Goal: Find specific page/section: Find specific page/section

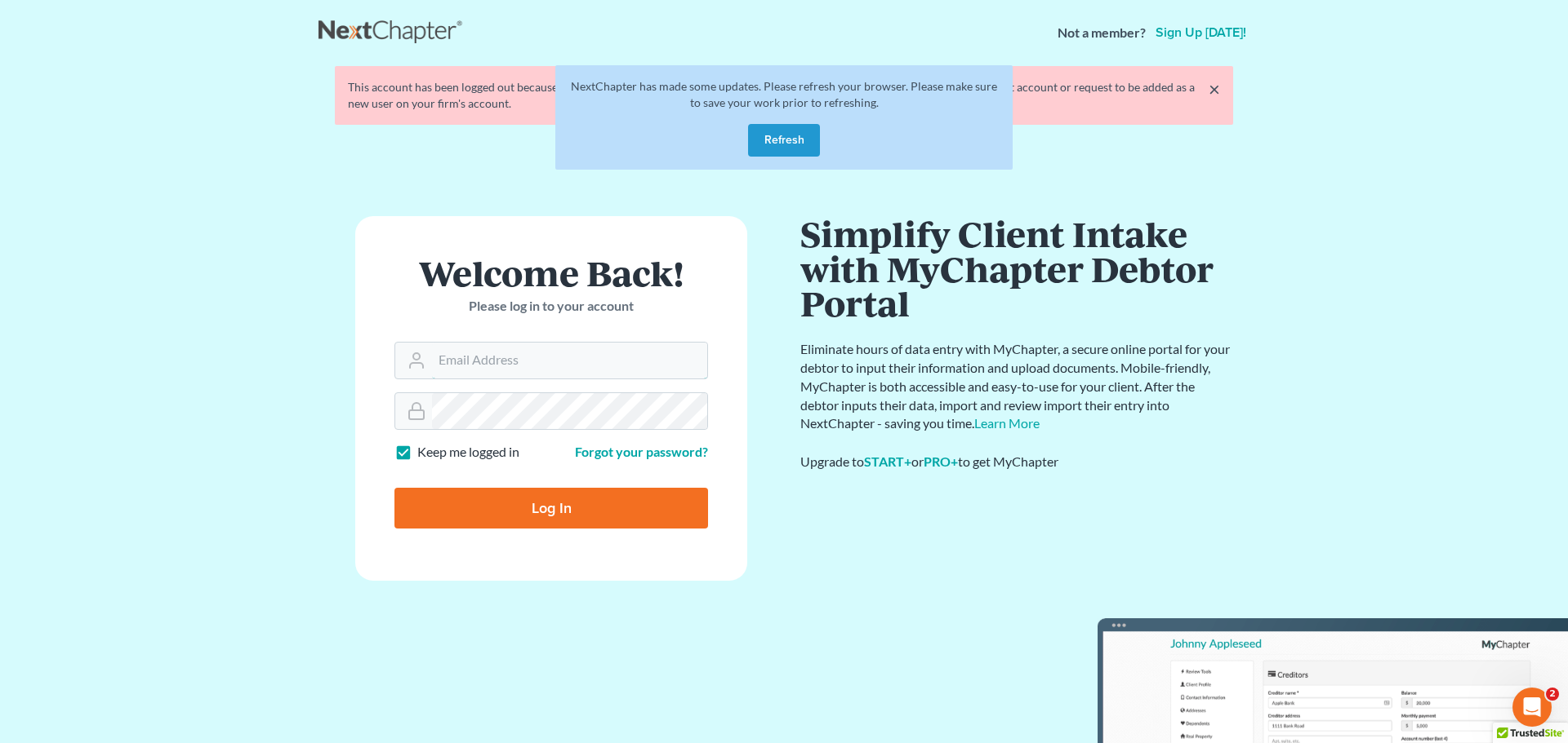
type input "pa@mvnlaw.com"
click at [593, 537] on form "Welcome Back! Please log in to your account Email Address pa@mvnlaw.com Passwor…" at bounding box center [551, 398] width 392 height 364
click at [607, 516] on input "Log In" at bounding box center [551, 508] width 313 height 41
type input "Thinking..."
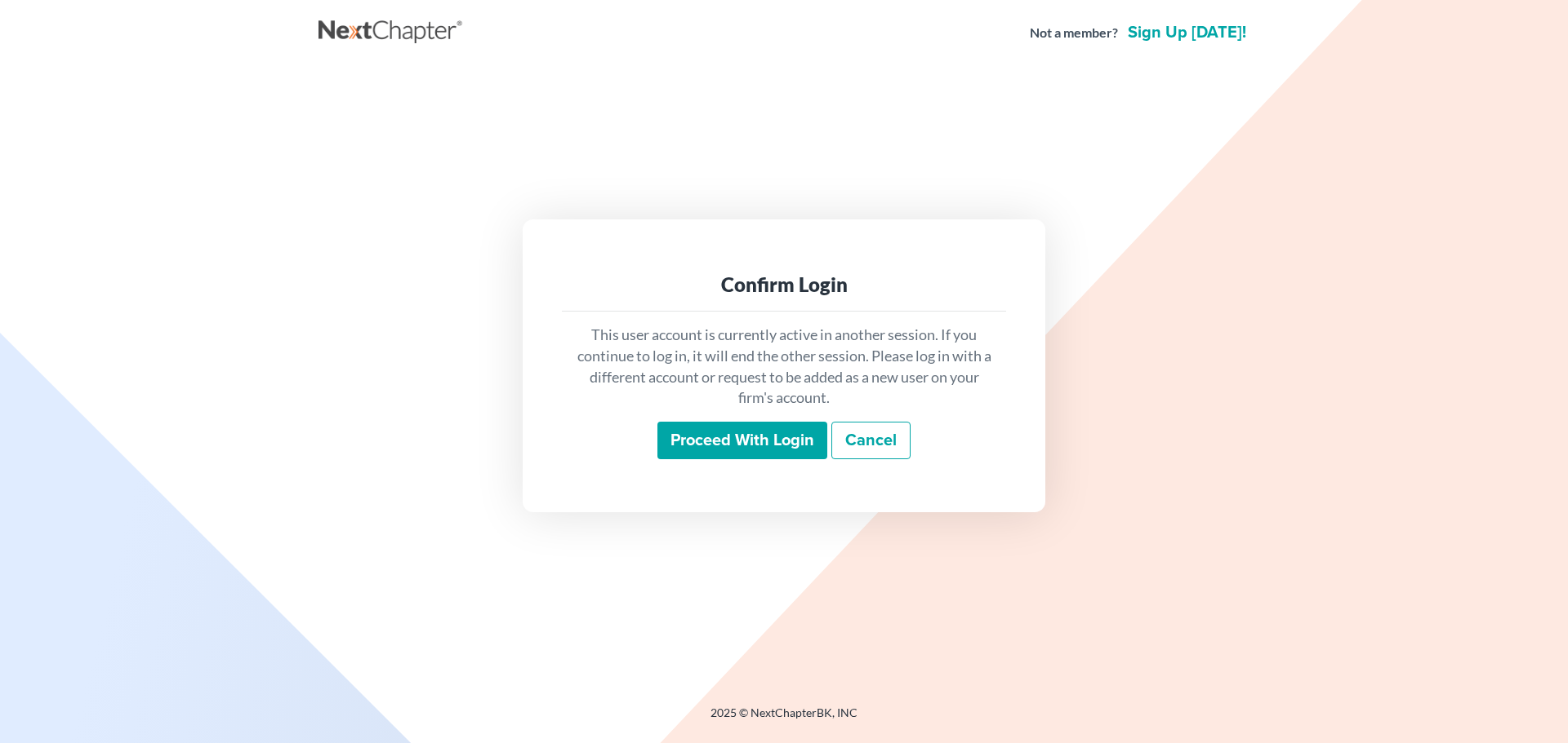
click at [670, 431] on input "Proceed with login" at bounding box center [742, 440] width 170 height 38
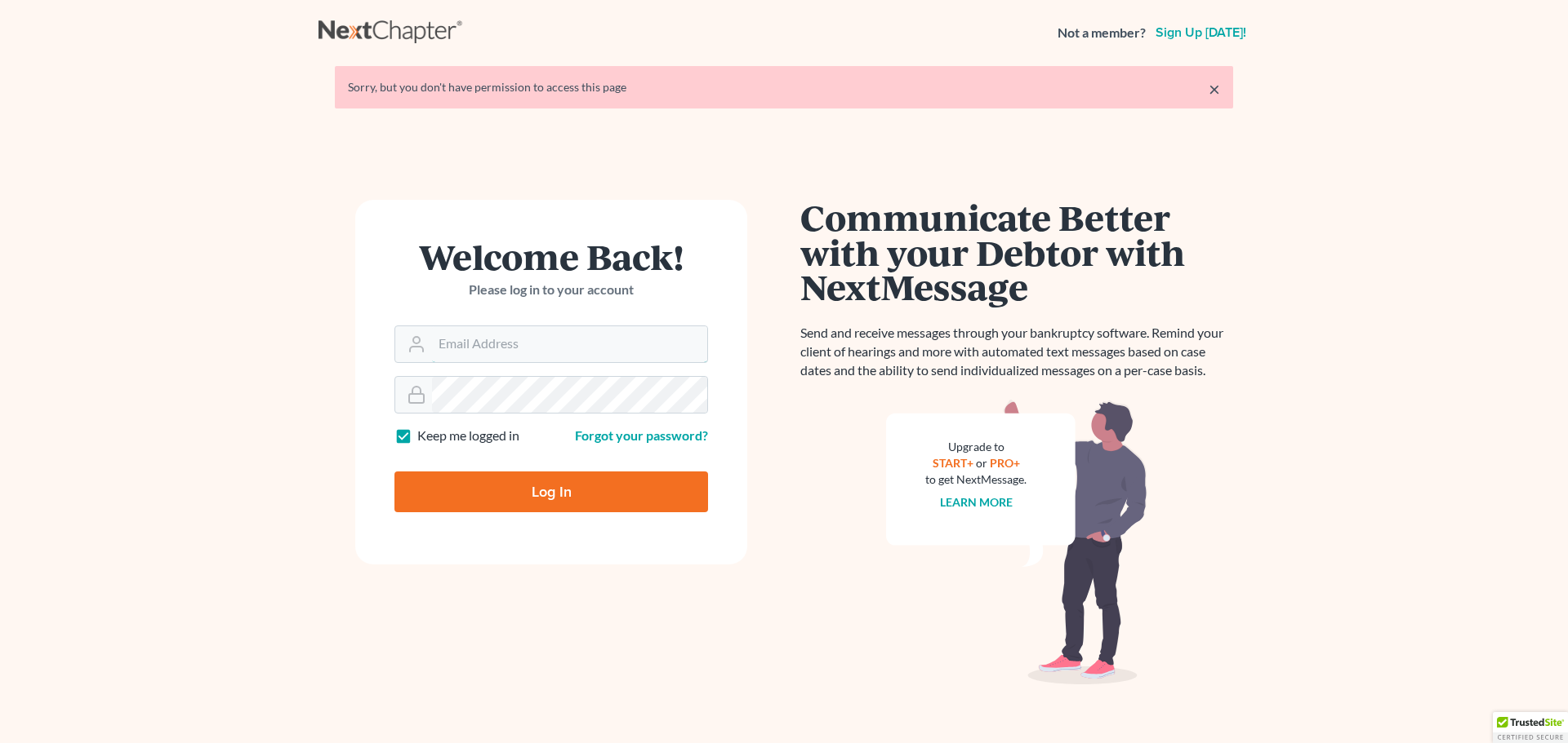
type input "pa@mvnlaw.com"
click at [574, 477] on input "Log In" at bounding box center [551, 492] width 313 height 41
type input "Thinking..."
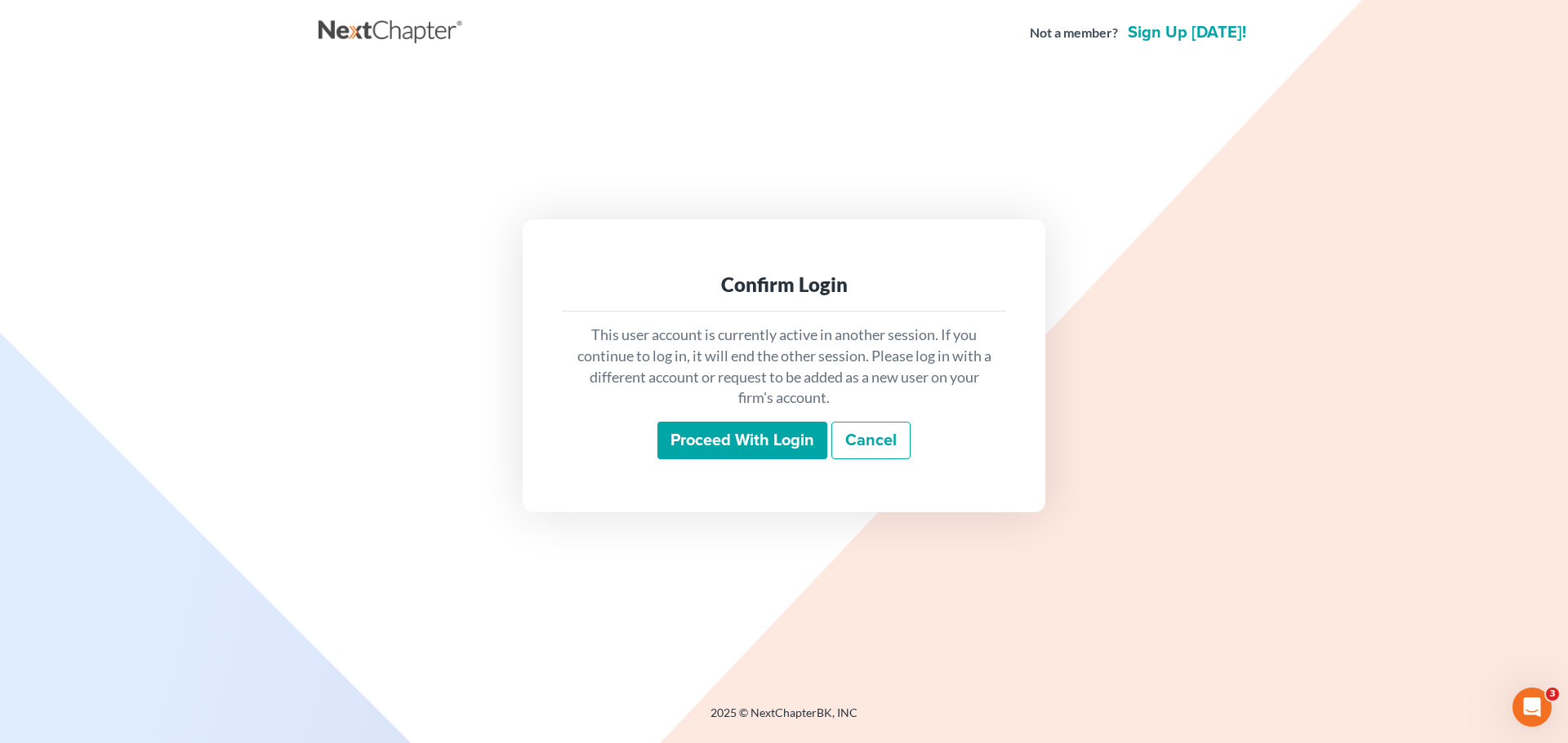
click at [686, 452] on input "Proceed with login" at bounding box center [742, 440] width 170 height 38
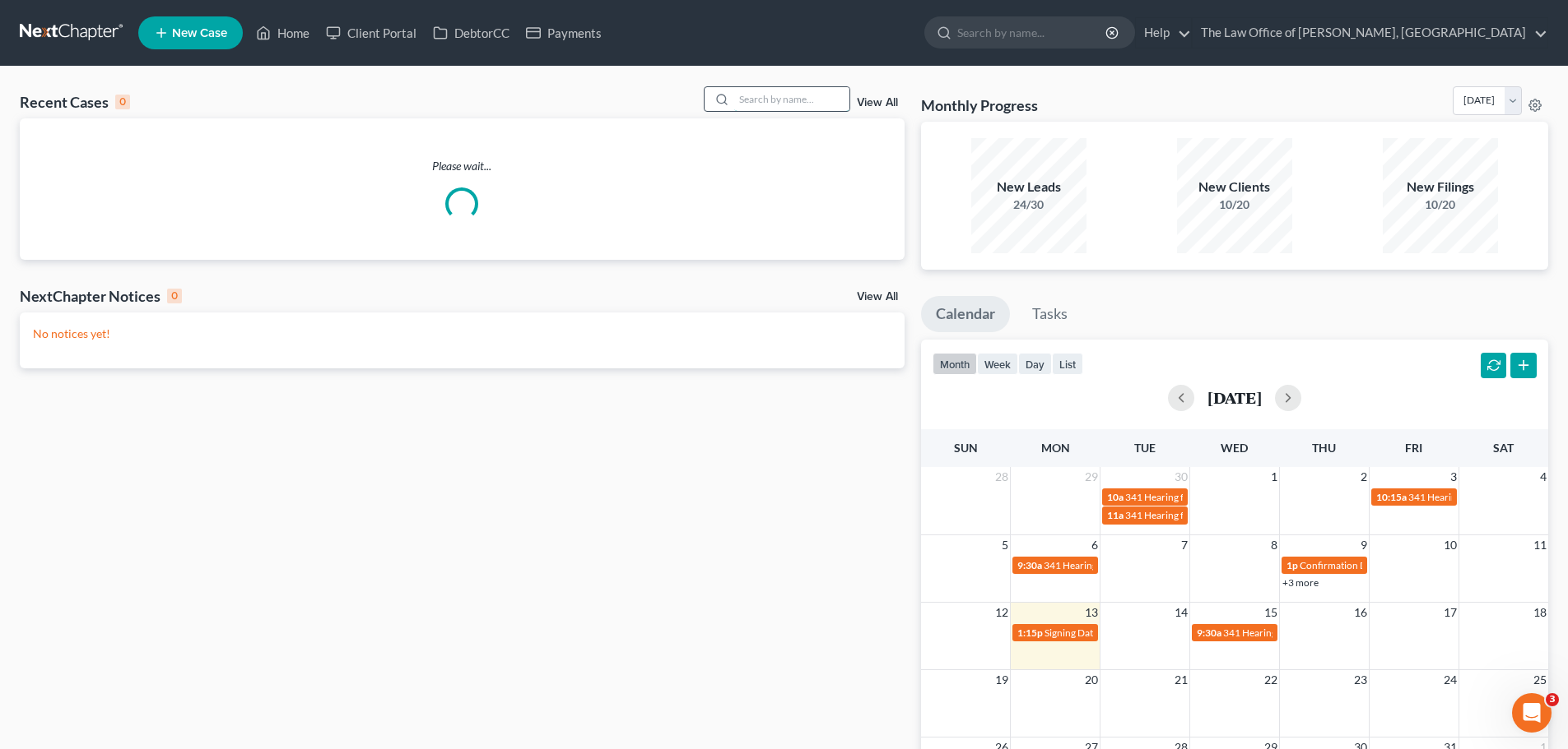
click at [753, 93] on input "search" at bounding box center [791, 99] width 115 height 24
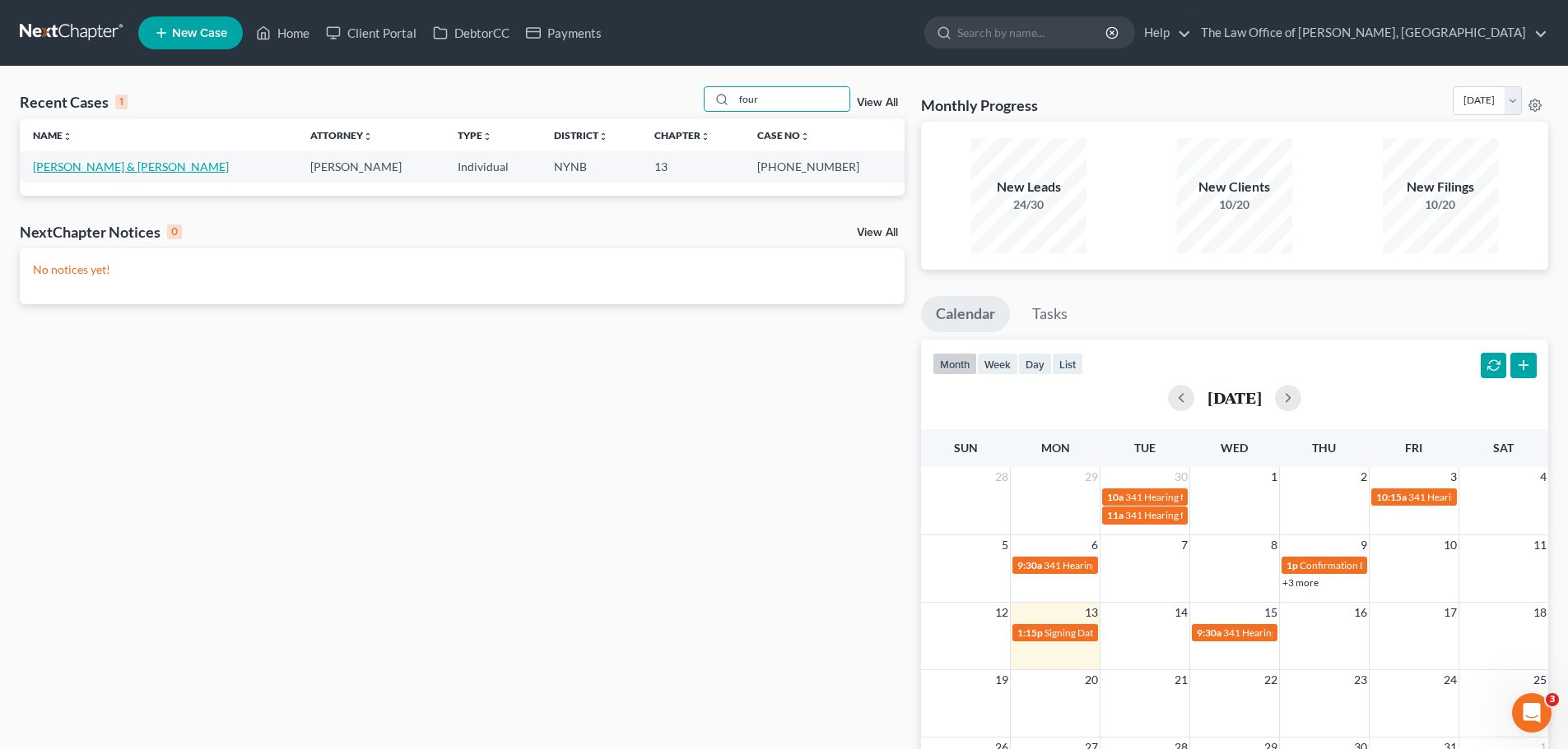
type input "four"
click at [109, 173] on link "[PERSON_NAME] & [PERSON_NAME]" at bounding box center [131, 166] width 196 height 14
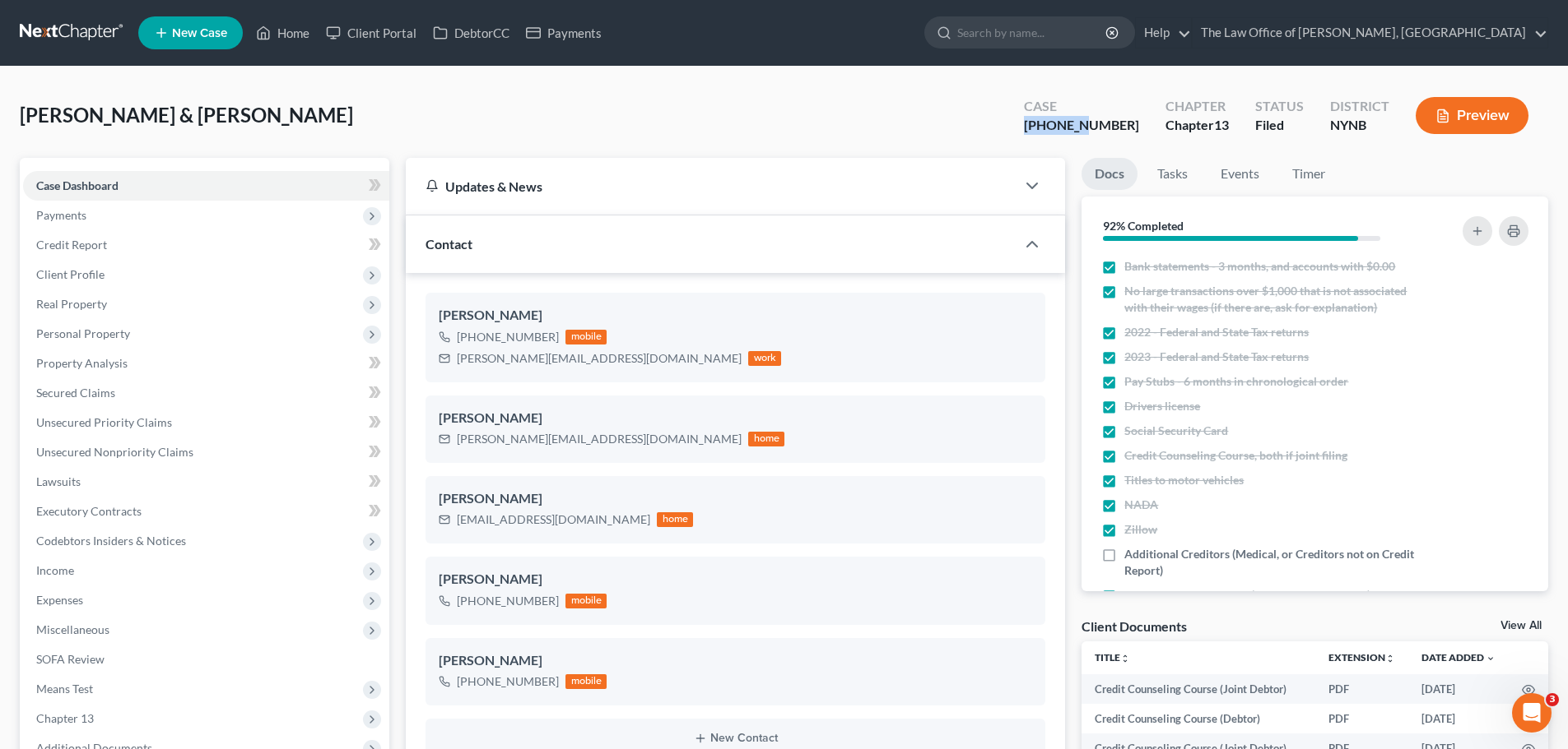
scroll to position [309, 0]
drag, startPoint x: 1127, startPoint y: 127, endPoint x: 1058, endPoint y: 126, distance: 69.0
click at [1058, 126] on div "Case 25-10394-1" at bounding box center [1081, 117] width 141 height 49
drag, startPoint x: 257, startPoint y: 117, endPoint x: 0, endPoint y: 139, distance: 257.9
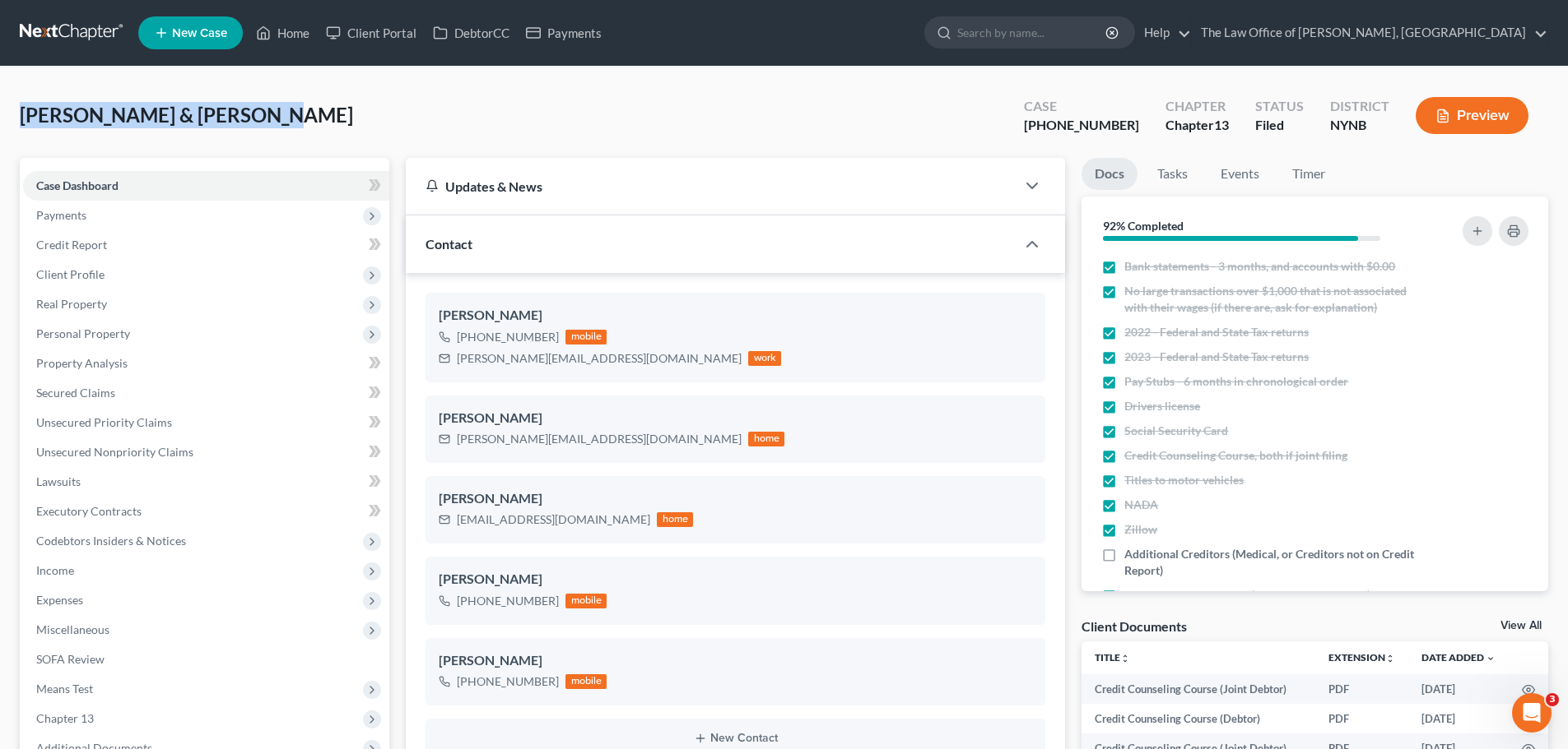
copy span "[PERSON_NAME] & [PERSON_NAME]"
click at [276, 33] on link "Home" at bounding box center [282, 32] width 70 height 29
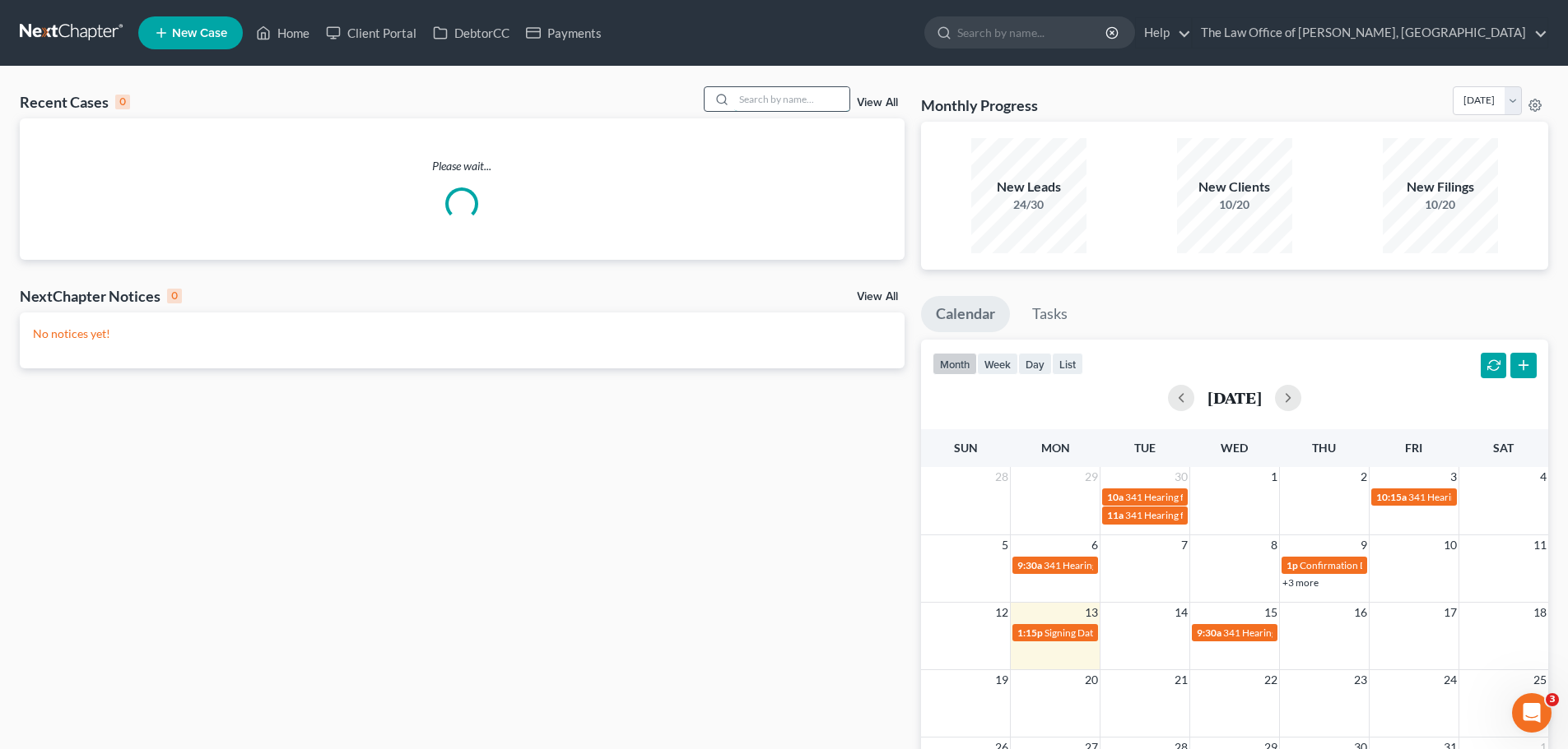
click at [793, 109] on input "search" at bounding box center [791, 99] width 115 height 24
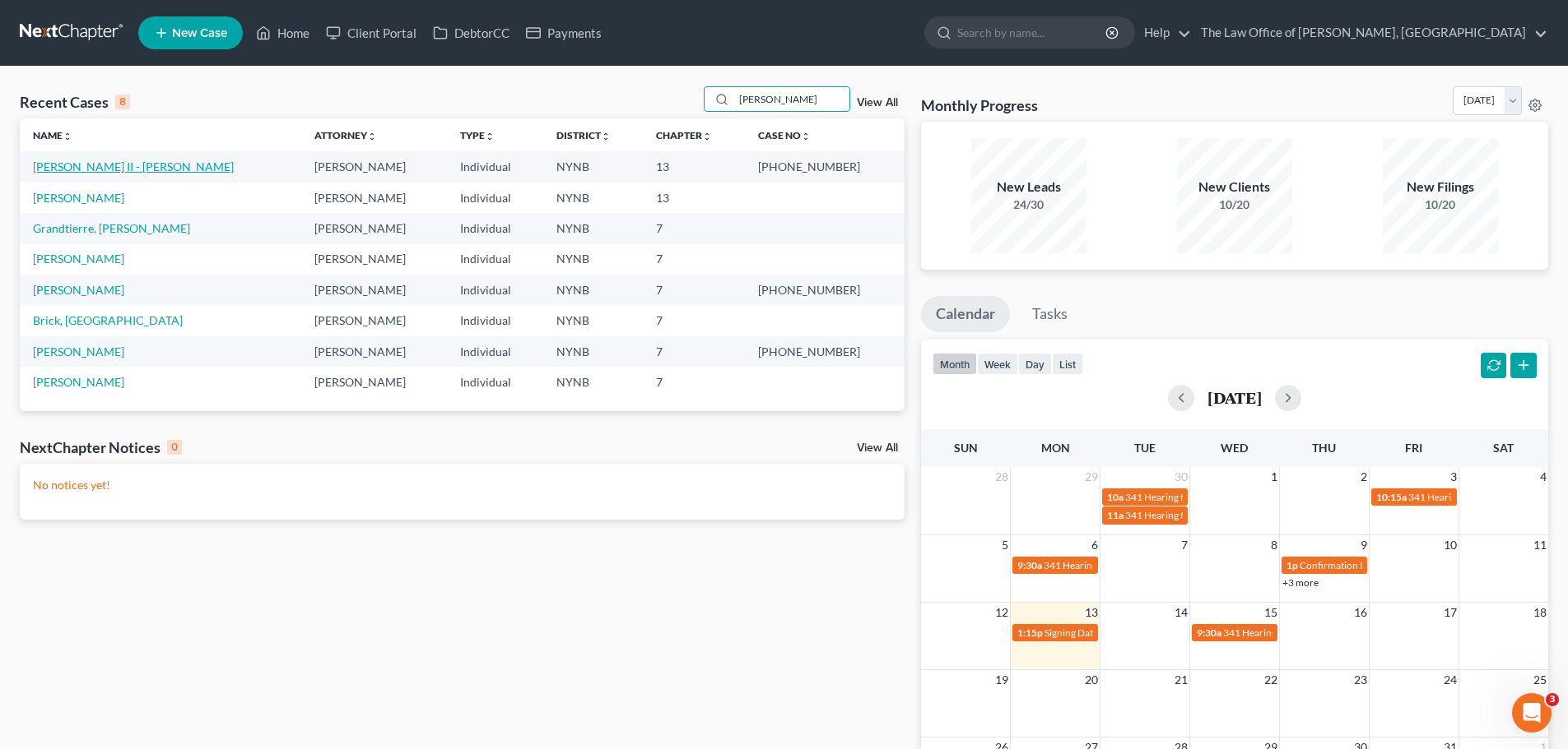
type input "jane"
click at [97, 163] on link "[PERSON_NAME] II - [PERSON_NAME]" at bounding box center [133, 166] width 201 height 14
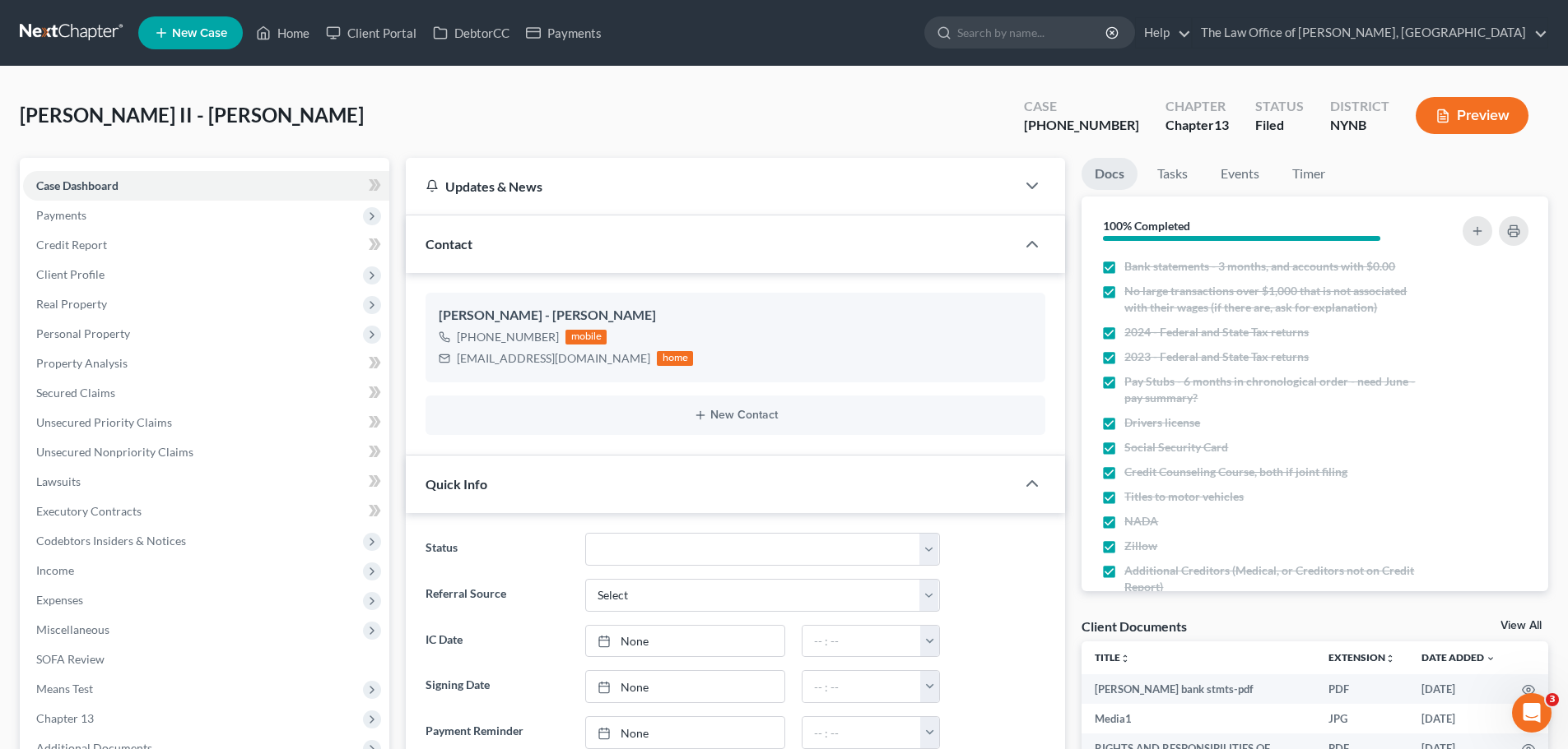
scroll to position [2446, 0]
drag, startPoint x: 1127, startPoint y: 123, endPoint x: 1071, endPoint y: 133, distance: 56.9
click at [1071, 133] on div "[PHONE_NUMBER]" at bounding box center [1080, 125] width 115 height 19
copy div "25-10835"
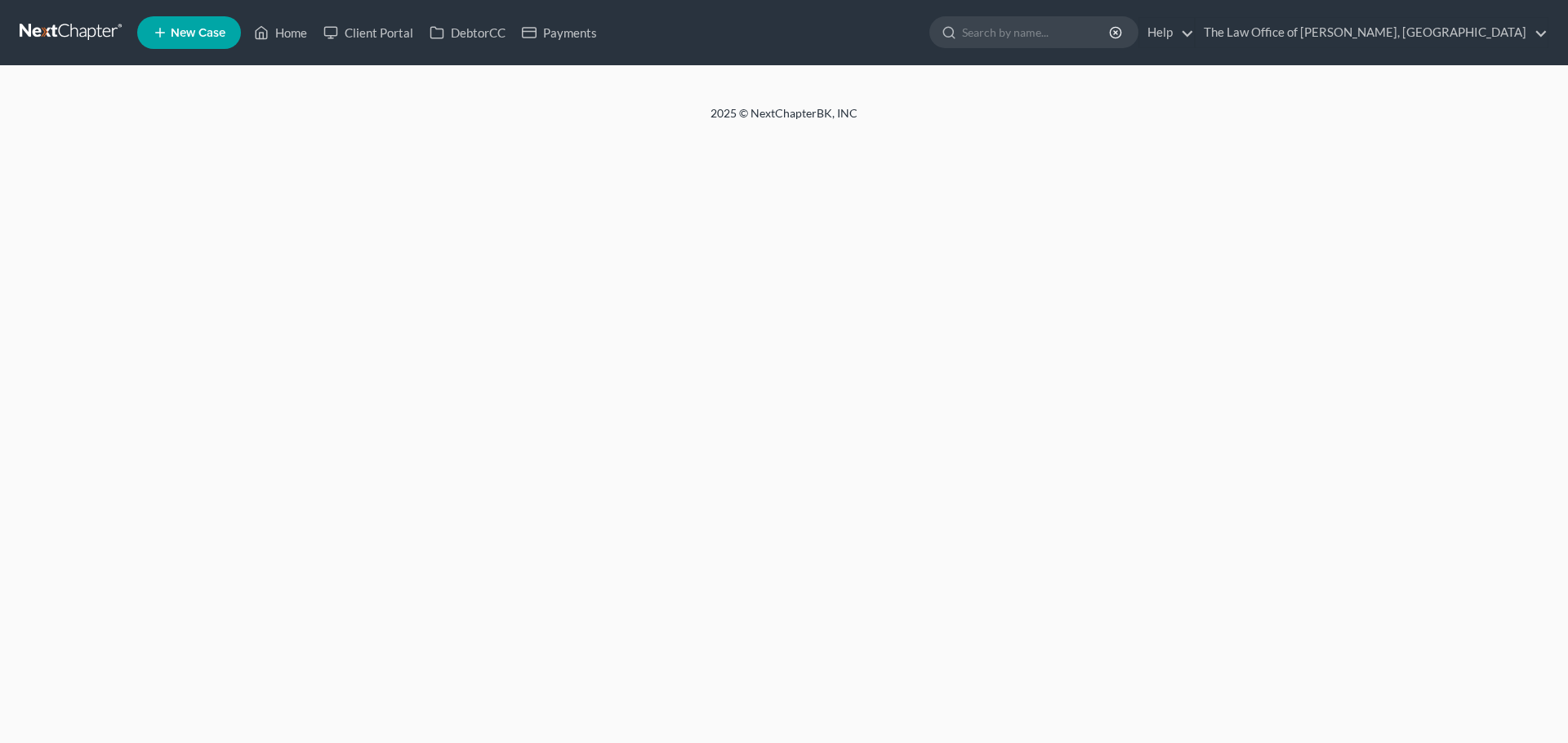
select select "6"
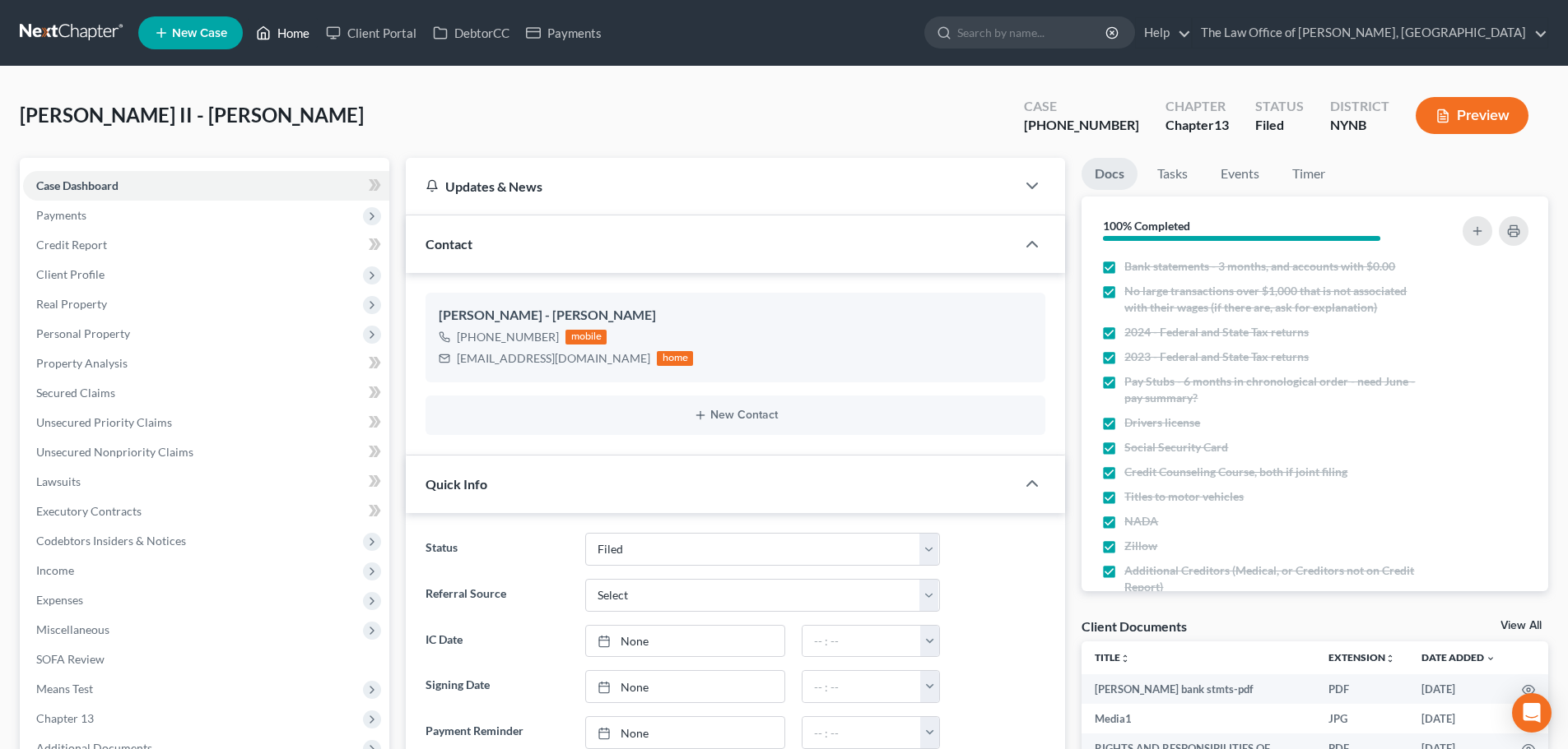
scroll to position [309, 0]
click at [305, 28] on link "Home" at bounding box center [282, 32] width 70 height 29
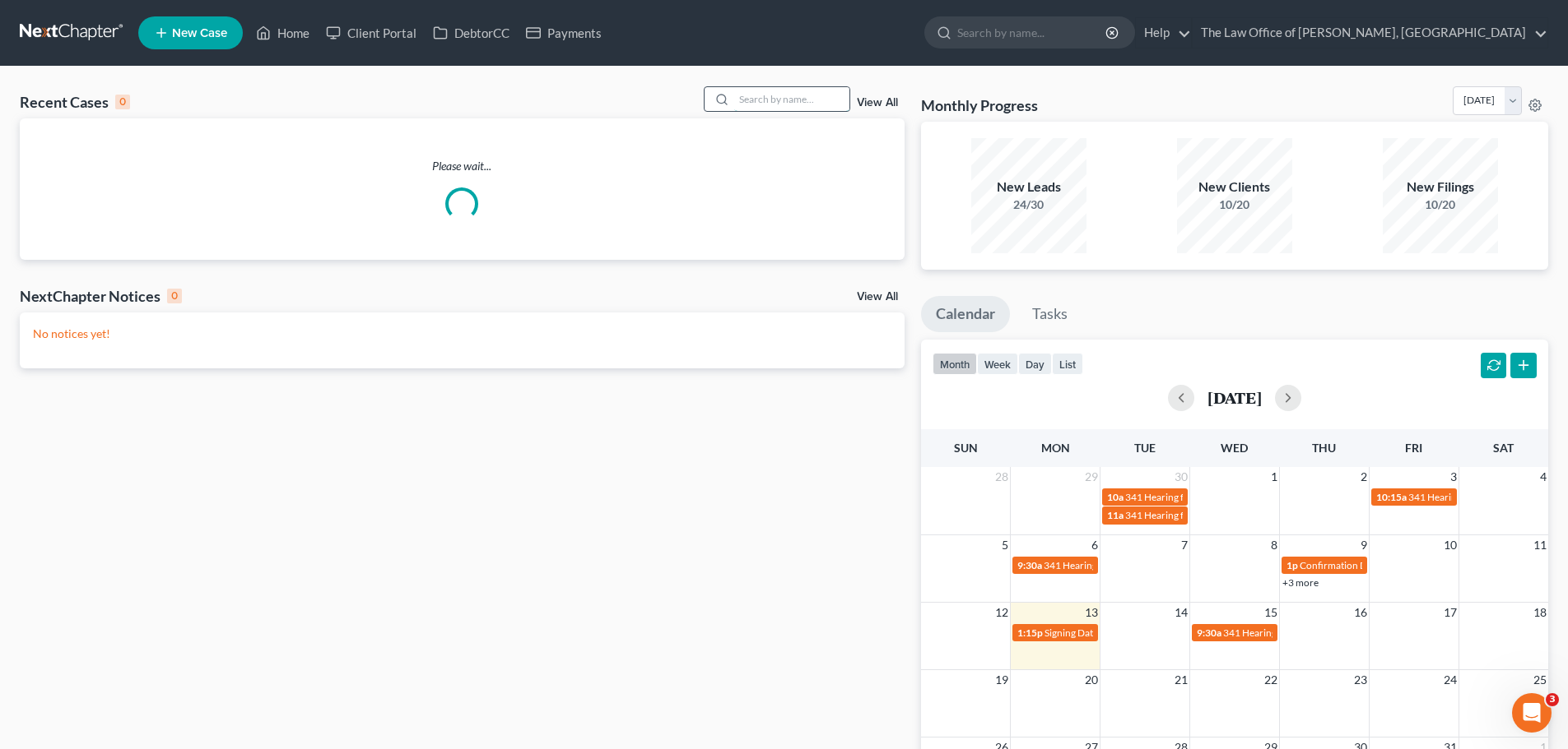
click at [816, 93] on input "search" at bounding box center [791, 99] width 115 height 24
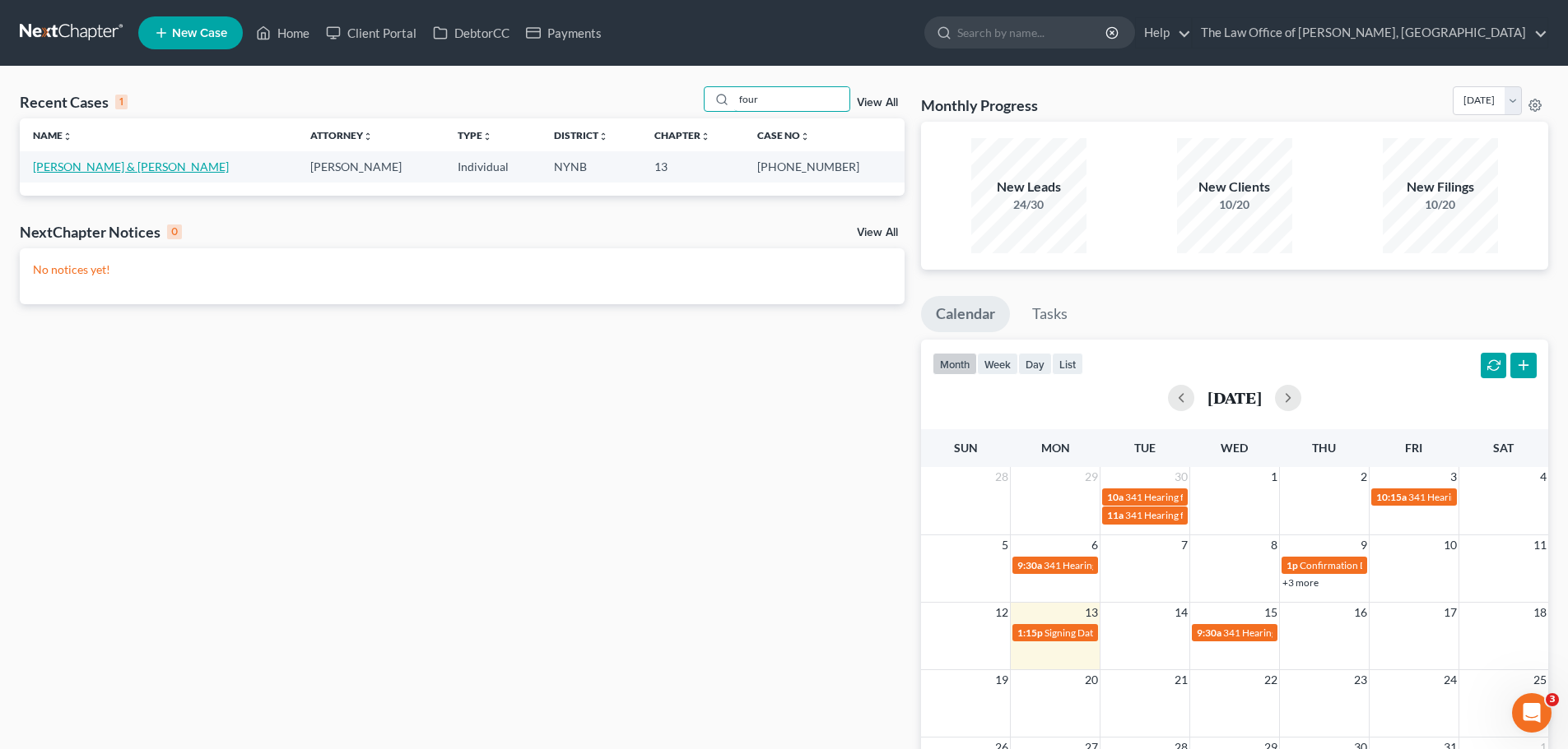
type input "four"
click at [80, 165] on link "[PERSON_NAME] & [PERSON_NAME]" at bounding box center [131, 166] width 196 height 14
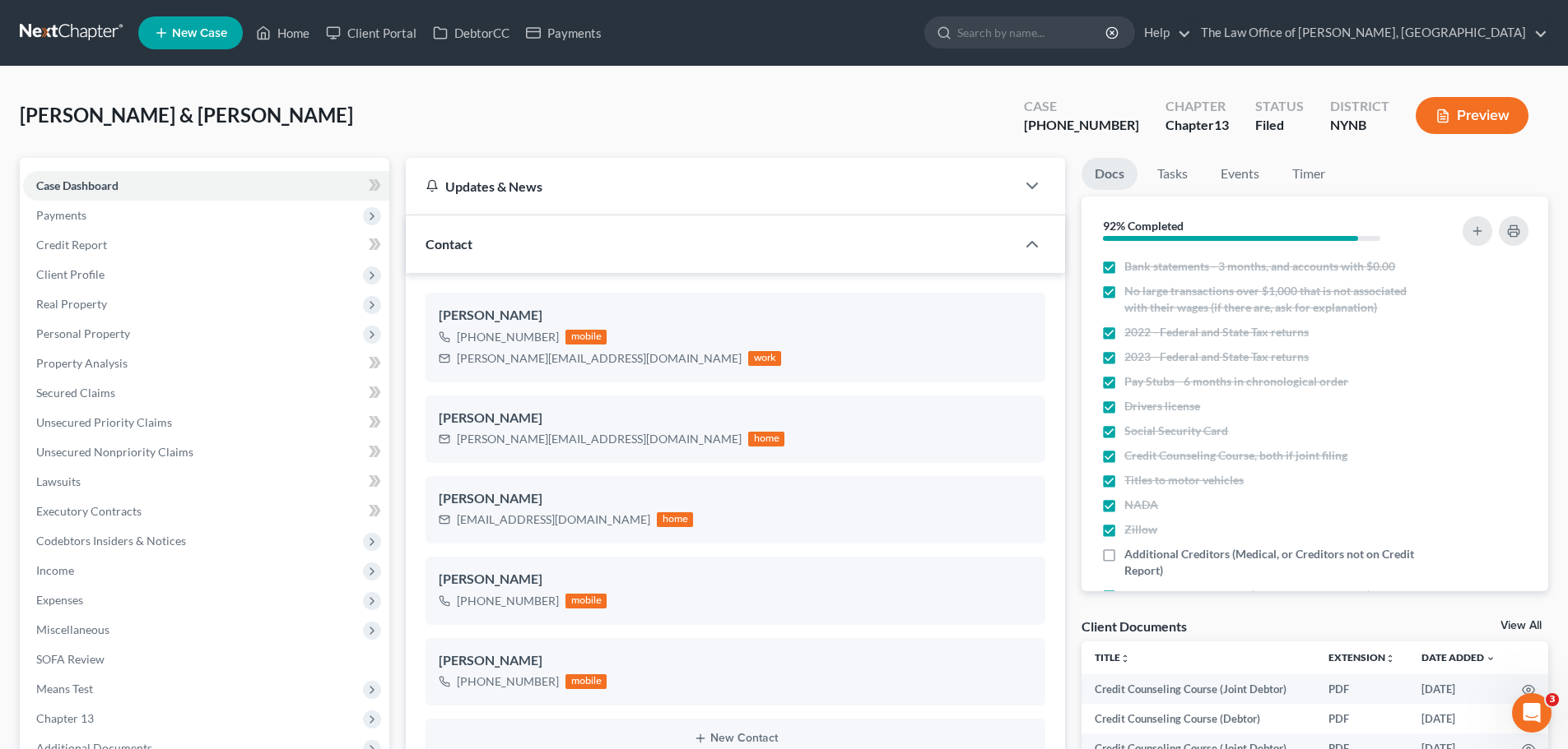
scroll to position [309, 0]
drag, startPoint x: 1126, startPoint y: 125, endPoint x: 1068, endPoint y: 125, distance: 58.0
click at [1068, 125] on div "[PHONE_NUMBER]" at bounding box center [1080, 125] width 115 height 19
copy div "25-10394"
